Goal: Check status: Check status

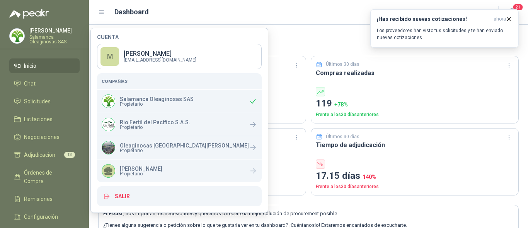
click at [280, 53] on div "Últimos 30 días Has comprado COP 102.822.569 ,53 + 115 % Frente a los 30 días a…" at bounding box center [308, 120] width 420 height 149
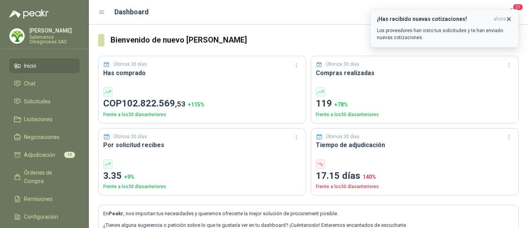
click at [508, 15] on button "¡Has recibido nuevas cotizaciones! ahora Los proveedores han visto tus solicitu…" at bounding box center [444, 28] width 148 height 38
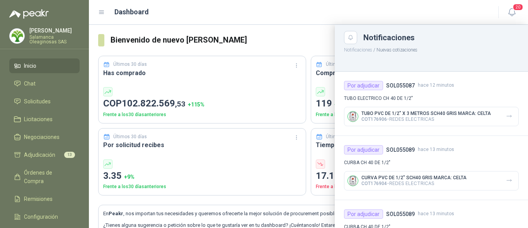
click at [283, 32] on div at bounding box center [308, 126] width 439 height 203
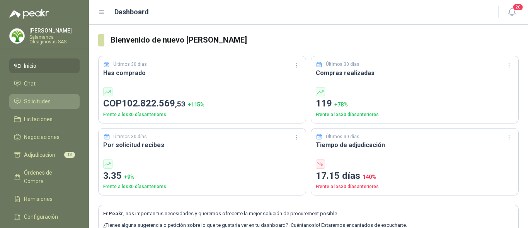
click at [46, 100] on span "Solicitudes" at bounding box center [37, 101] width 27 height 8
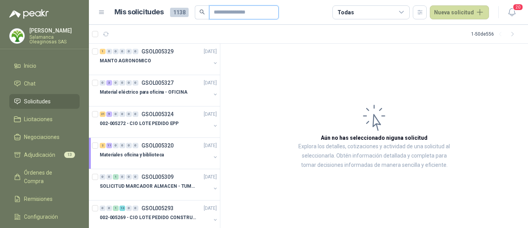
click at [220, 11] on input "text" at bounding box center [241, 12] width 54 height 13
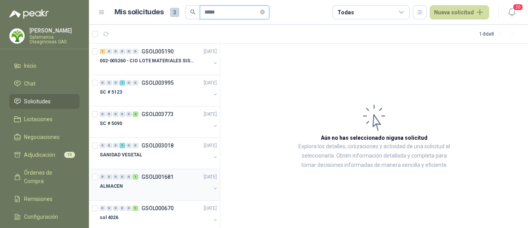
type input "*****"
click at [153, 185] on div "ALMACEN" at bounding box center [155, 185] width 111 height 9
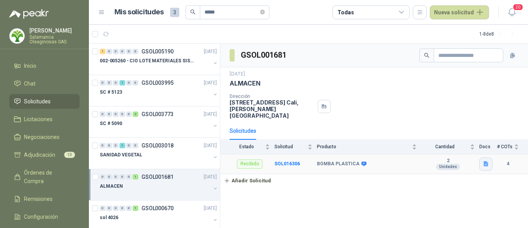
click at [486, 161] on icon "button" at bounding box center [485, 163] width 5 height 5
click at [462, 141] on button "Documento949987648.pdf" at bounding box center [452, 140] width 70 height 8
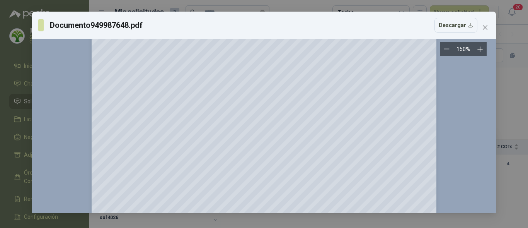
scroll to position [193, 0]
click at [487, 28] on icon "close" at bounding box center [485, 27] width 6 height 6
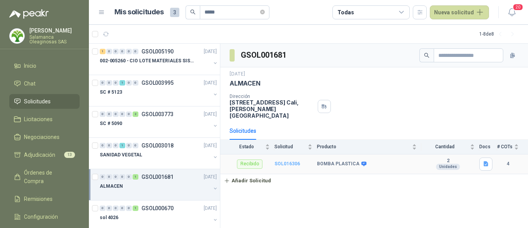
click at [292, 161] on b "SOL016306" at bounding box center [286, 163] width 25 height 5
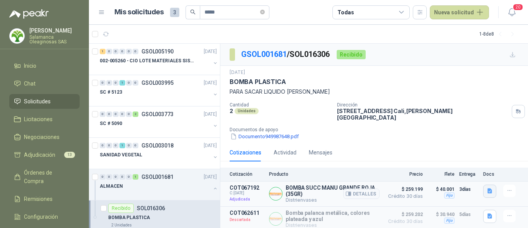
click at [487, 188] on icon "button" at bounding box center [489, 190] width 5 height 5
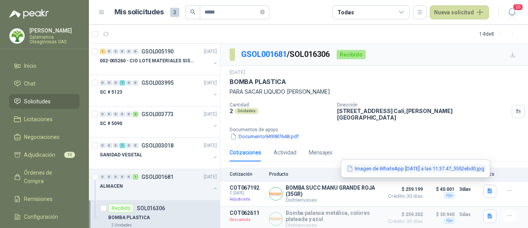
click at [411, 169] on button "Imagen de WhatsApp [DATE] a las 11.37.47_5552ebd0.jpg" at bounding box center [415, 168] width 139 height 8
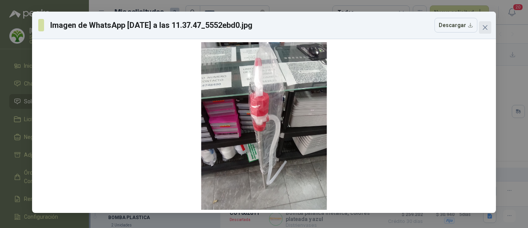
click at [486, 28] on icon "close" at bounding box center [484, 27] width 5 height 5
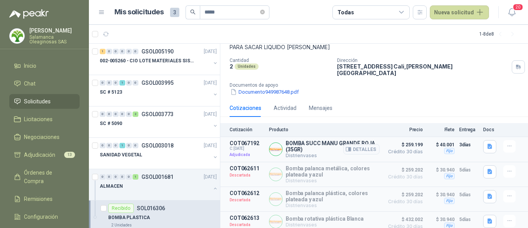
scroll to position [45, 0]
click at [361, 144] on button "Detalles" at bounding box center [361, 148] width 36 height 10
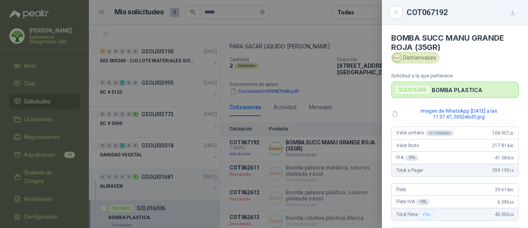
scroll to position [0, 0]
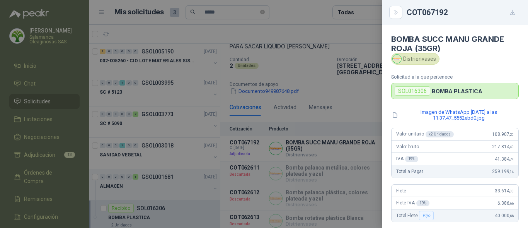
click at [339, 110] on div at bounding box center [264, 114] width 528 height 228
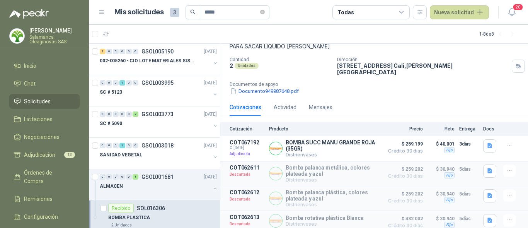
click at [504, 54] on div "[DATE] BOMBA PLASTICA PARA SACAR LIQUIDO [PERSON_NAME] Cantidad 2 Unidades Dire…" at bounding box center [373, 59] width 289 height 71
drag, startPoint x: 489, startPoint y: 101, endPoint x: 484, endPoint y: 97, distance: 6.4
click at [488, 99] on div "Cotizaciones Actividad Mensajes" at bounding box center [373, 107] width 289 height 18
click at [51, 172] on span "Órdenes de Compra" at bounding box center [48, 176] width 48 height 17
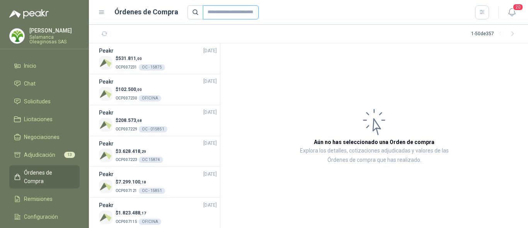
click at [231, 13] on input "text" at bounding box center [231, 12] width 56 height 14
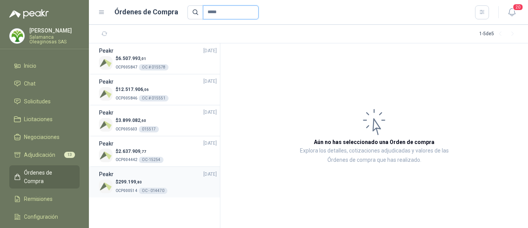
type input "*****"
click at [174, 185] on div "$ 299.199 ,80 OCP000514 OC - 014470" at bounding box center [158, 186] width 118 height 16
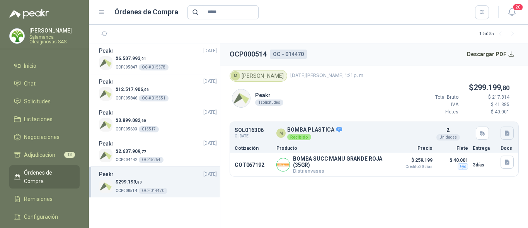
click at [507, 136] on button "button" at bounding box center [506, 132] width 13 height 13
click at [469, 114] on button "Documento949987648.pdf" at bounding box center [473, 116] width 70 height 8
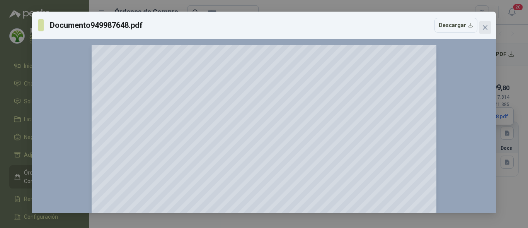
click at [486, 26] on icon "close" at bounding box center [484, 27] width 5 height 5
